Goal: Information Seeking & Learning: Learn about a topic

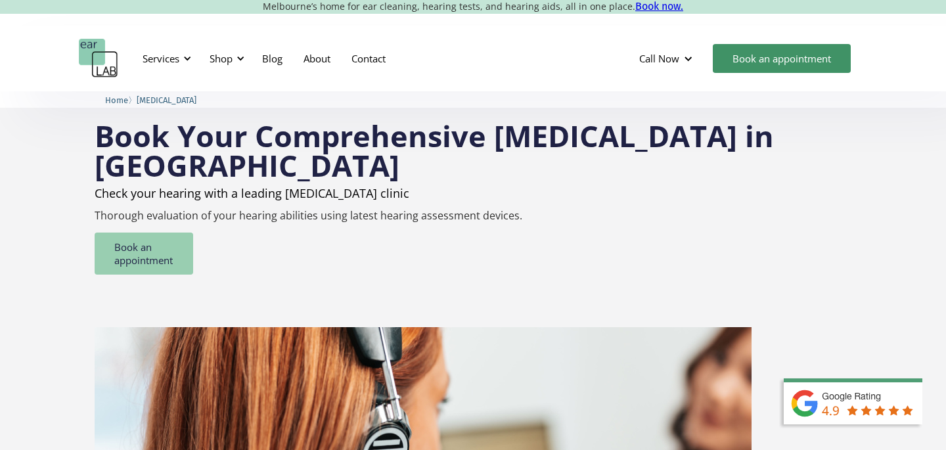
click at [151, 251] on link "Book an appointment" at bounding box center [144, 253] width 98 height 42
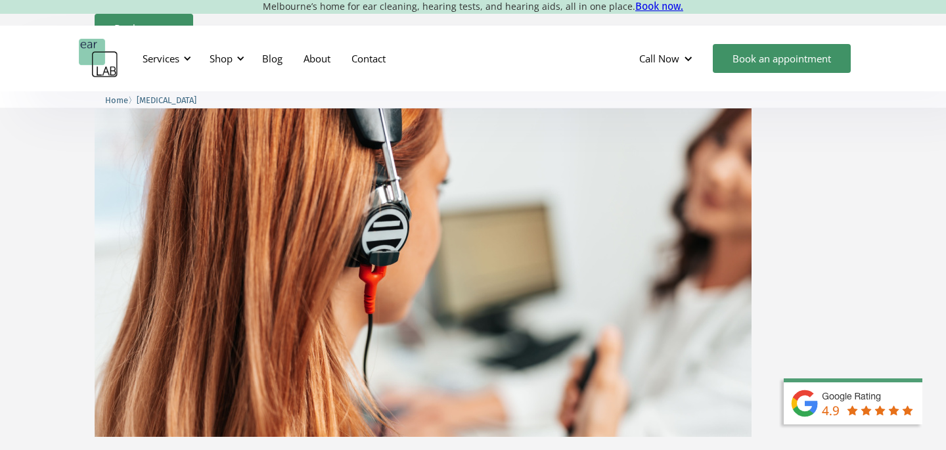
scroll to position [239, 0]
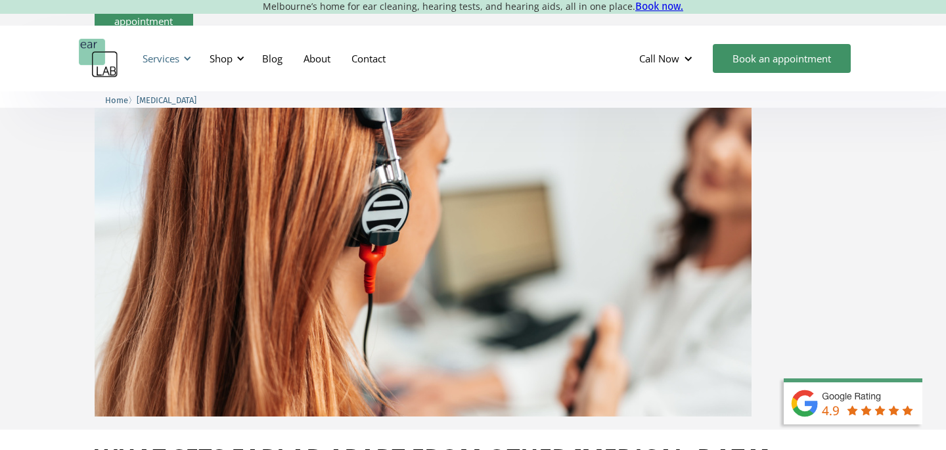
click at [174, 56] on div "Services" at bounding box center [160, 58] width 37 height 13
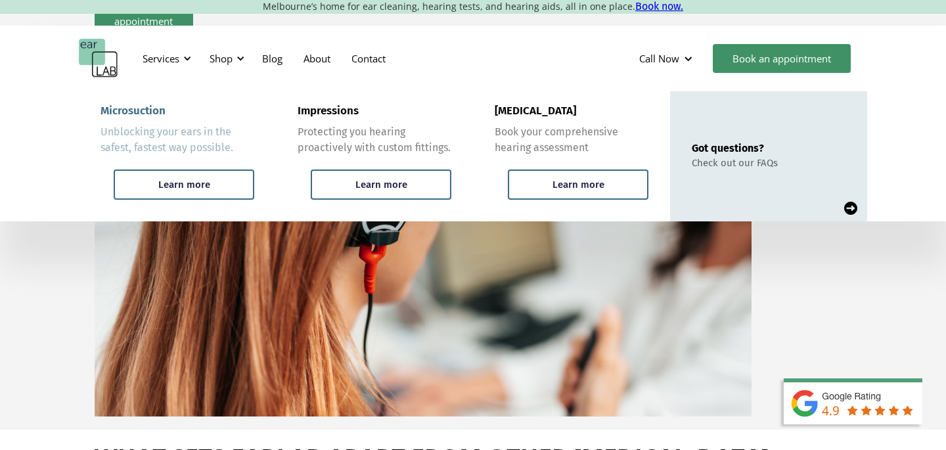
click at [200, 142] on div "Unblocking your ears in the safest, fastest way possible." at bounding box center [177, 140] width 154 height 32
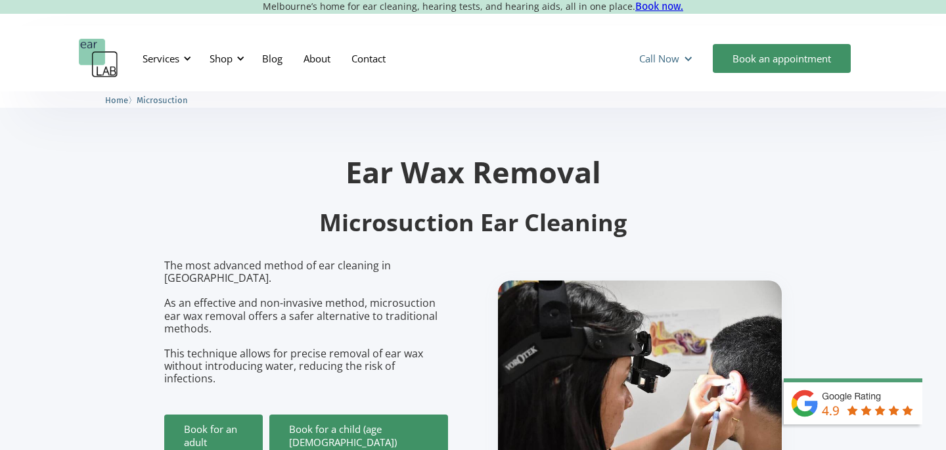
click at [665, 58] on div "Call Now" at bounding box center [659, 58] width 40 height 13
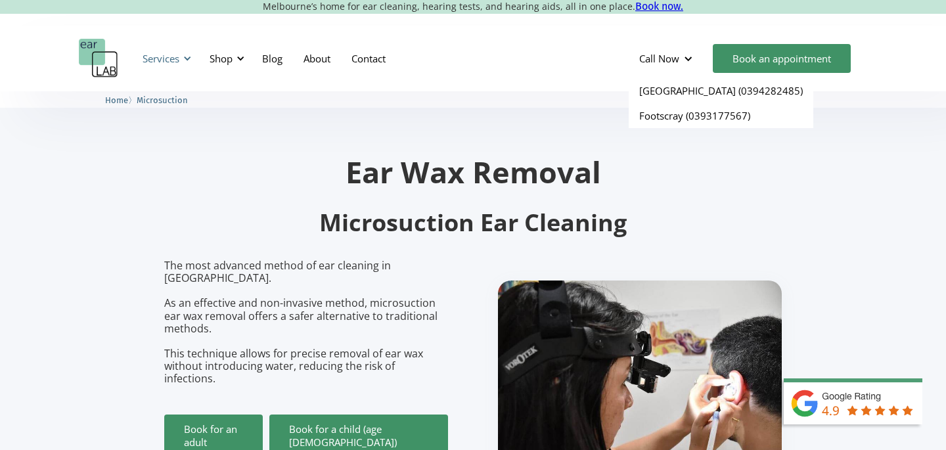
click at [172, 55] on div "Services" at bounding box center [160, 58] width 37 height 13
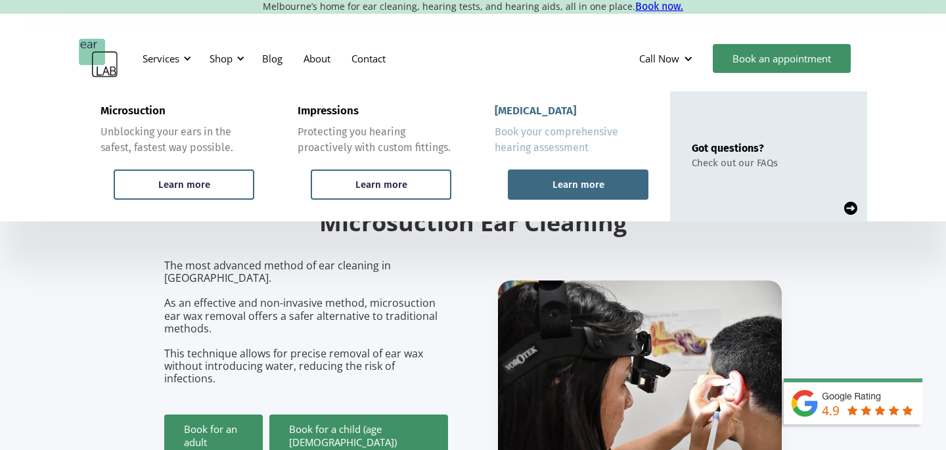
click at [577, 181] on div "Learn more" at bounding box center [578, 185] width 52 height 12
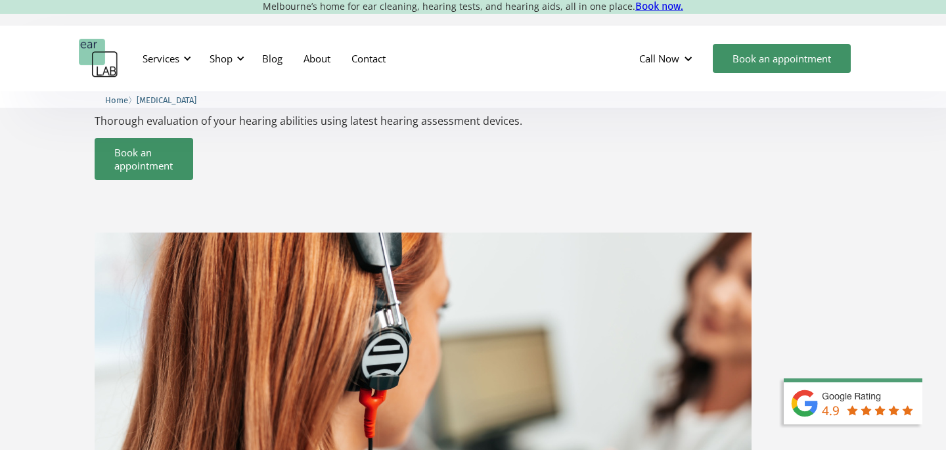
scroll to position [58, 0]
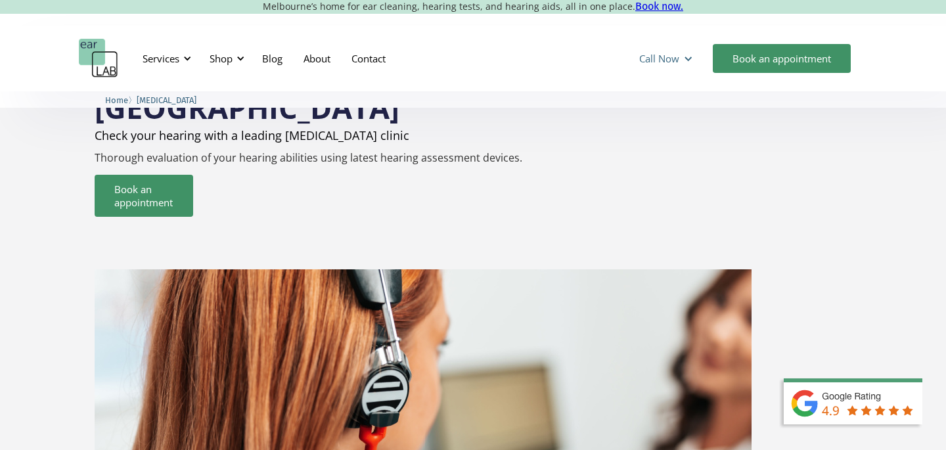
click at [666, 56] on div "Call Now" at bounding box center [659, 58] width 40 height 13
